Goal: Navigation & Orientation: Understand site structure

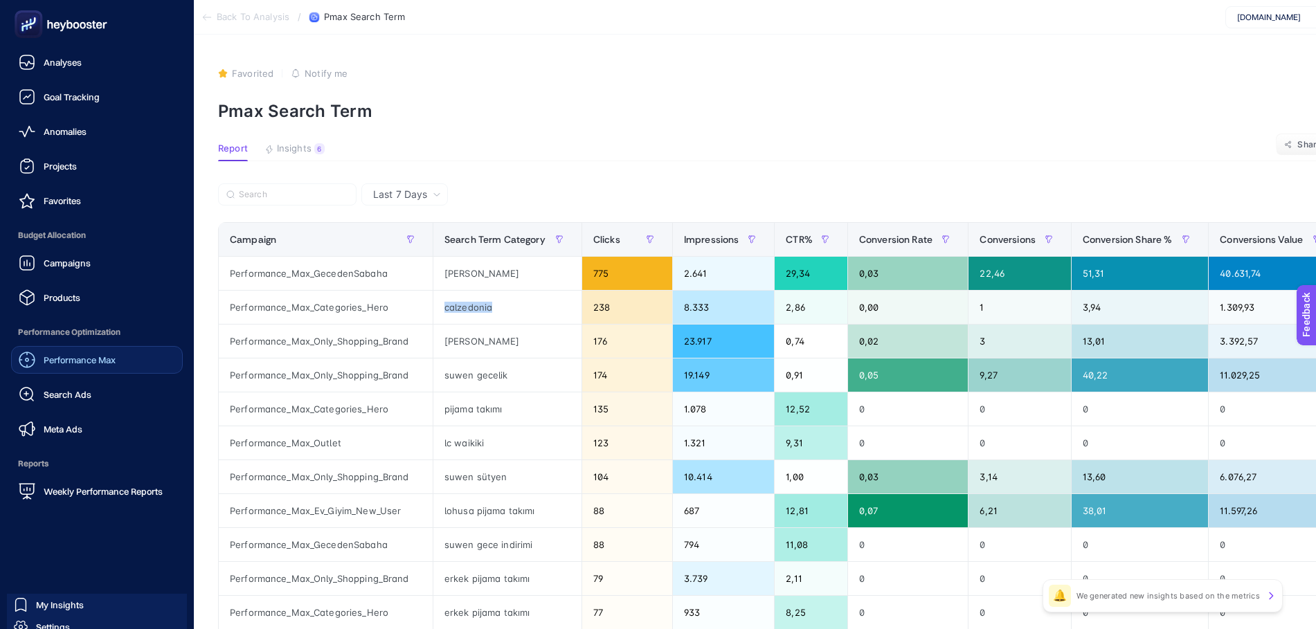
click at [80, 360] on span "Performance Max" at bounding box center [80, 359] width 72 height 11
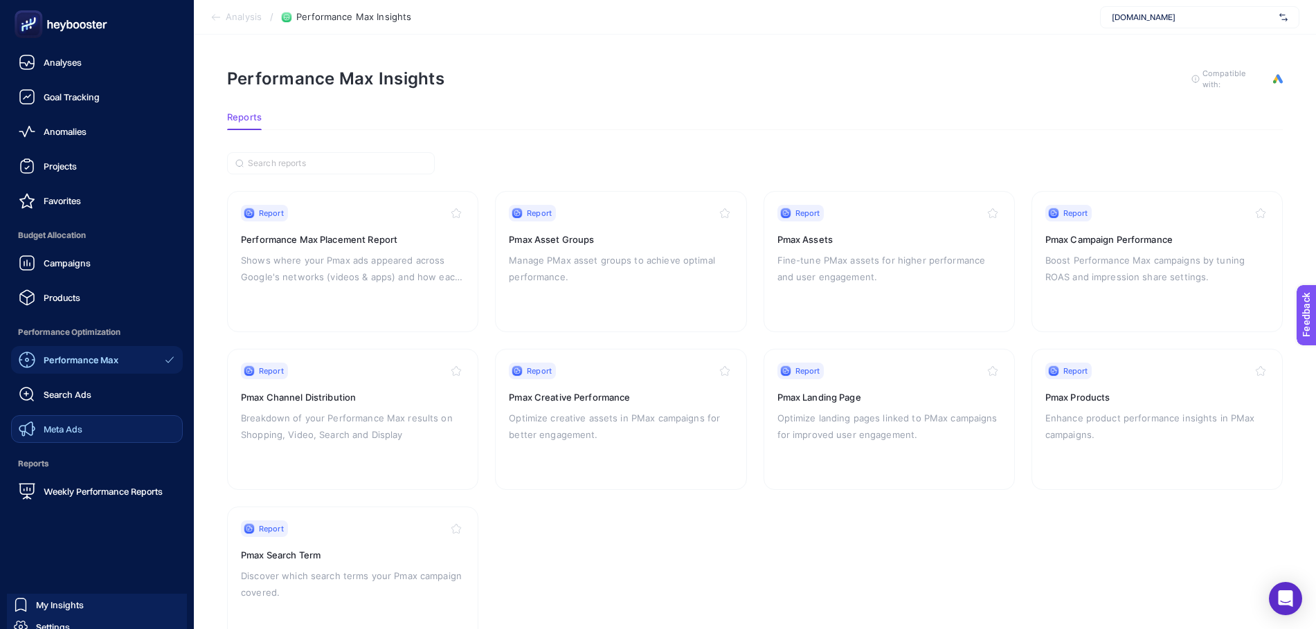
click at [64, 431] on span "Meta Ads" at bounding box center [63, 429] width 39 height 11
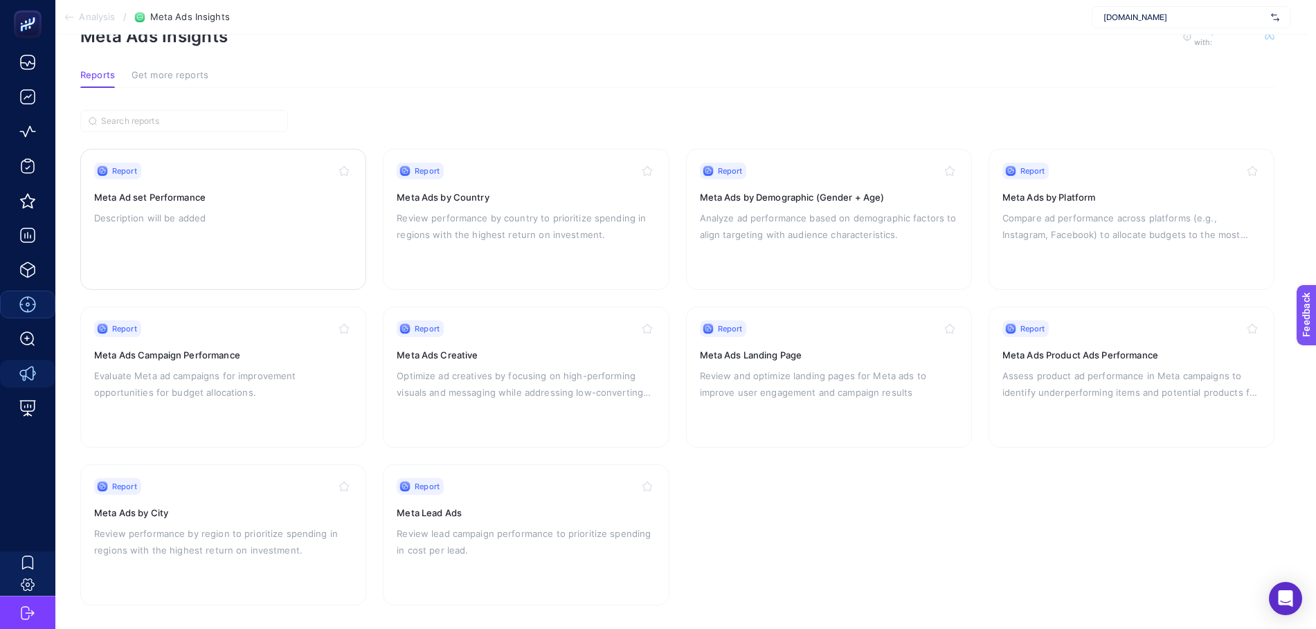
scroll to position [50, 8]
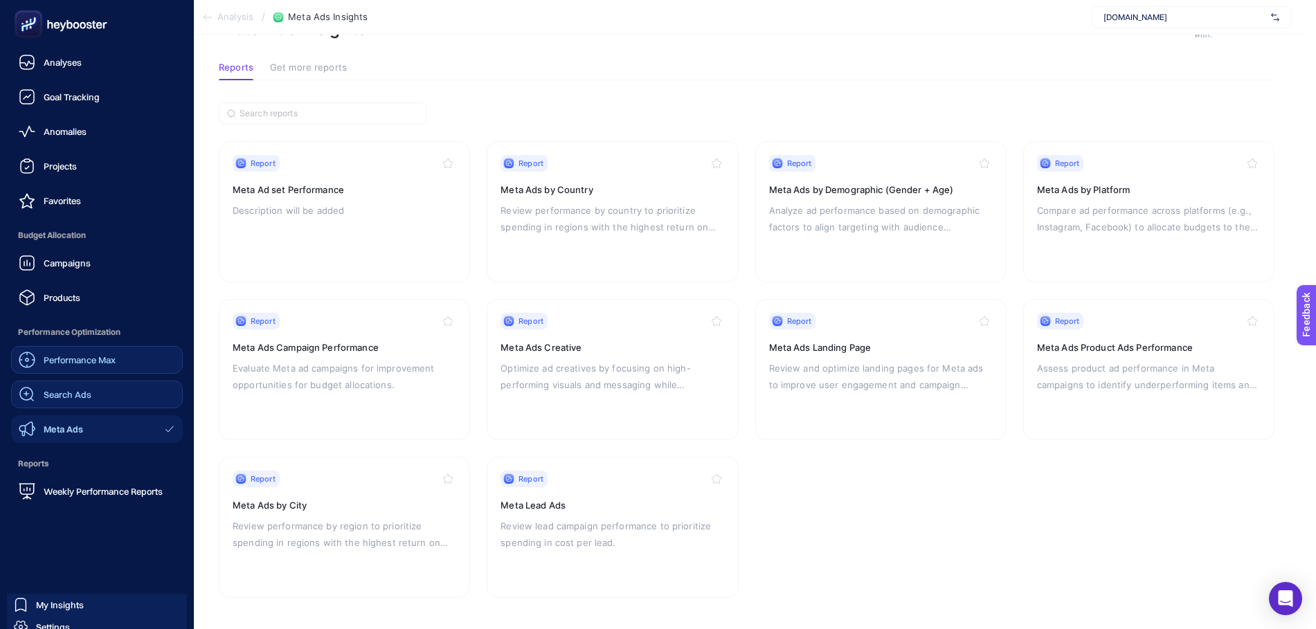
click at [62, 392] on span "Search Ads" at bounding box center [68, 394] width 48 height 11
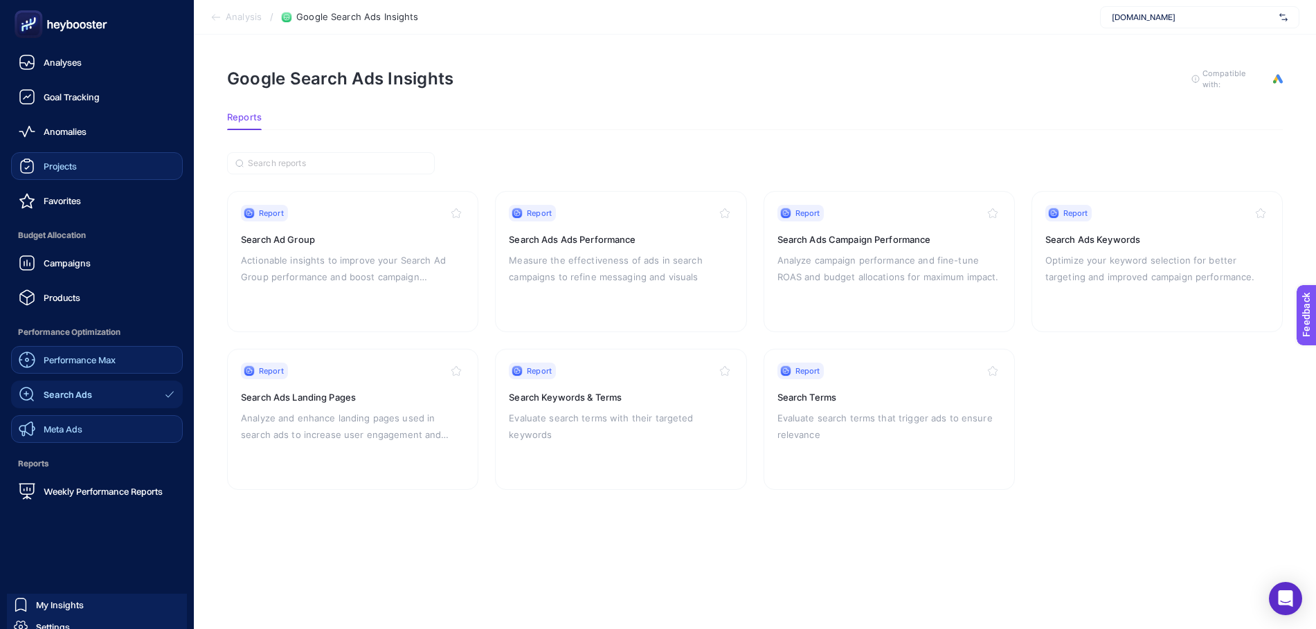
click at [69, 163] on span "Projects" at bounding box center [60, 166] width 33 height 11
click at [54, 173] on div "Projects" at bounding box center [48, 166] width 58 height 17
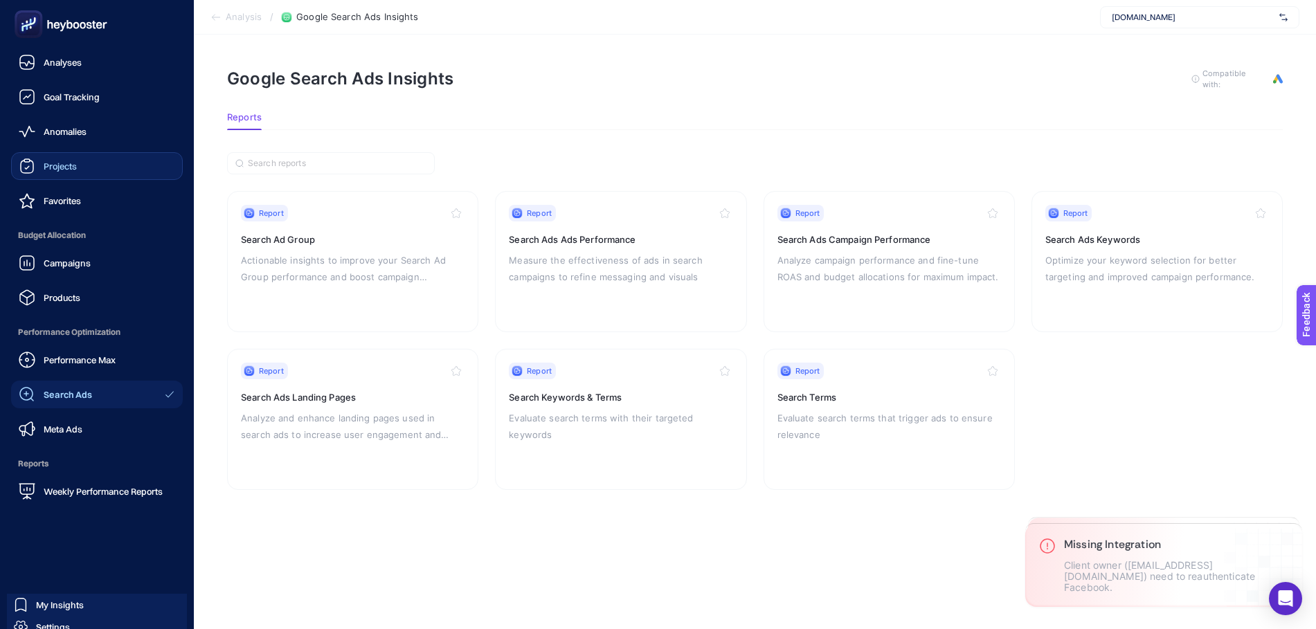
click at [70, 156] on link "Projects" at bounding box center [97, 166] width 172 height 28
